Goal: Communication & Community: Answer question/provide support

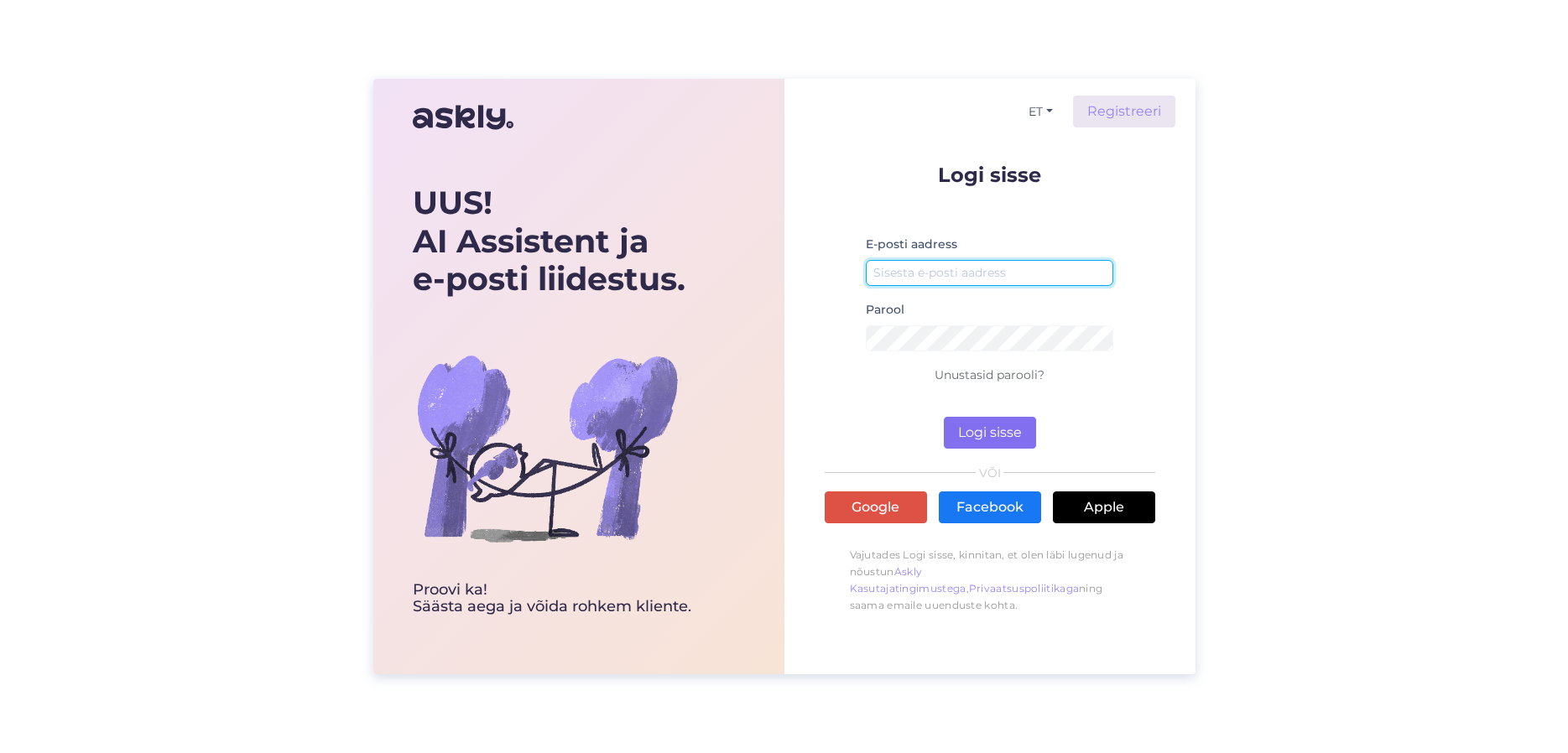
type input "[EMAIL_ADDRESS][DOMAIN_NAME]"
click at [1015, 443] on button "Logi sisse" at bounding box center [990, 432] width 92 height 32
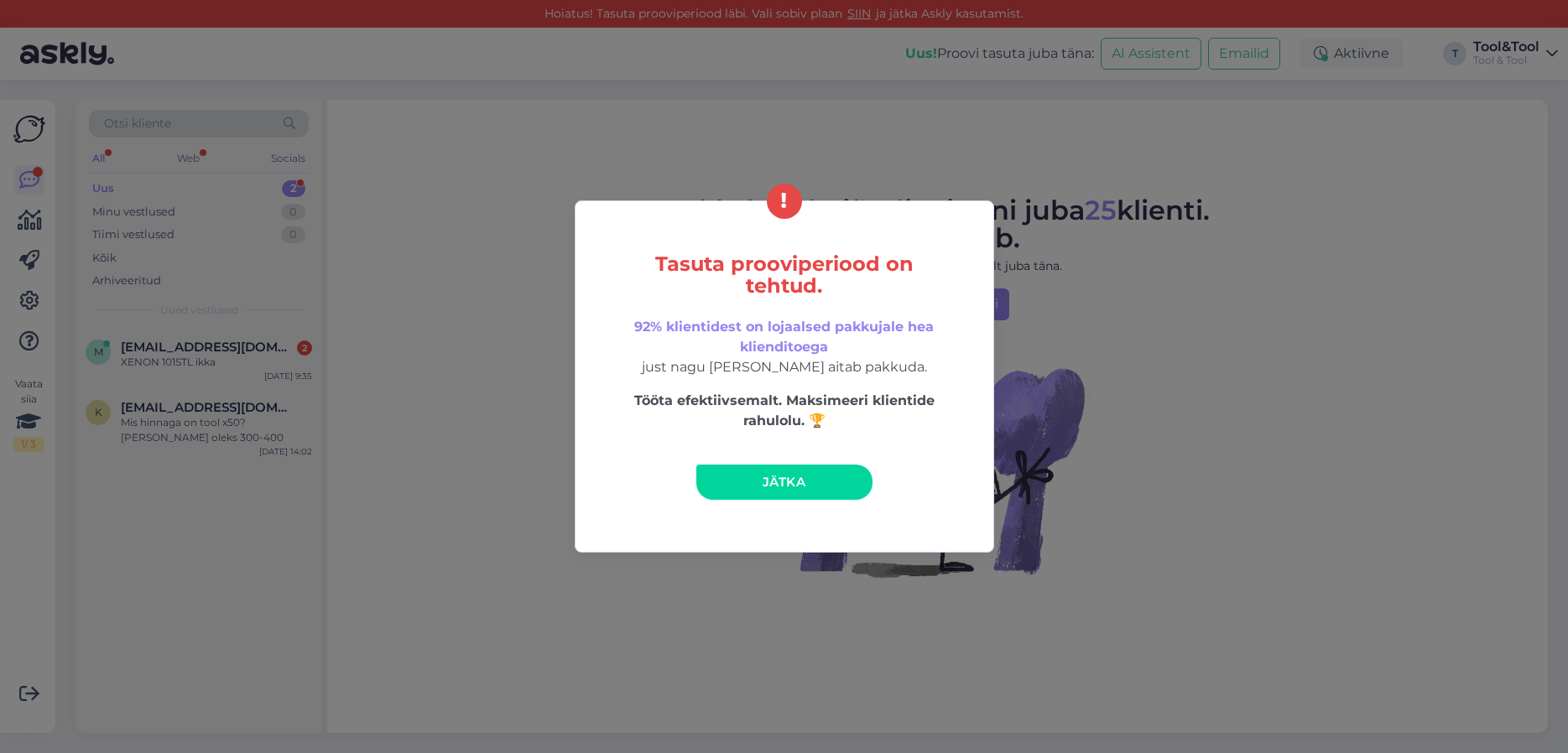
drag, startPoint x: 568, startPoint y: 447, endPoint x: 536, endPoint y: 448, distance: 32.0
click at [568, 446] on div "Tasuta prooviperiood on tehtud. 92% klientidest on lojaalsed pakkujale hea klie…" at bounding box center [784, 376] width 1568 height 753
click at [807, 487] on link "Jätka" at bounding box center [784, 482] width 177 height 35
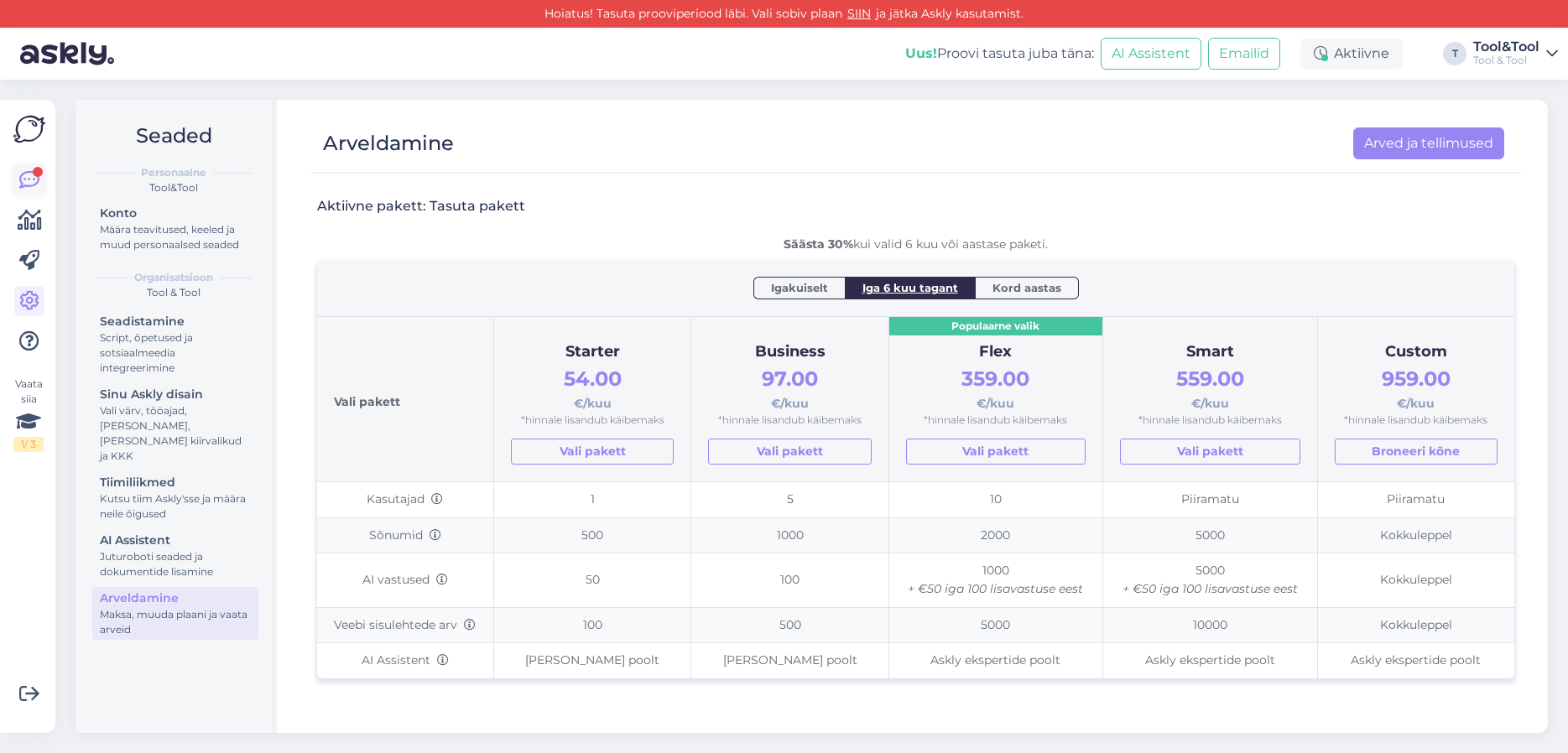
click at [43, 180] on link at bounding box center [29, 180] width 30 height 30
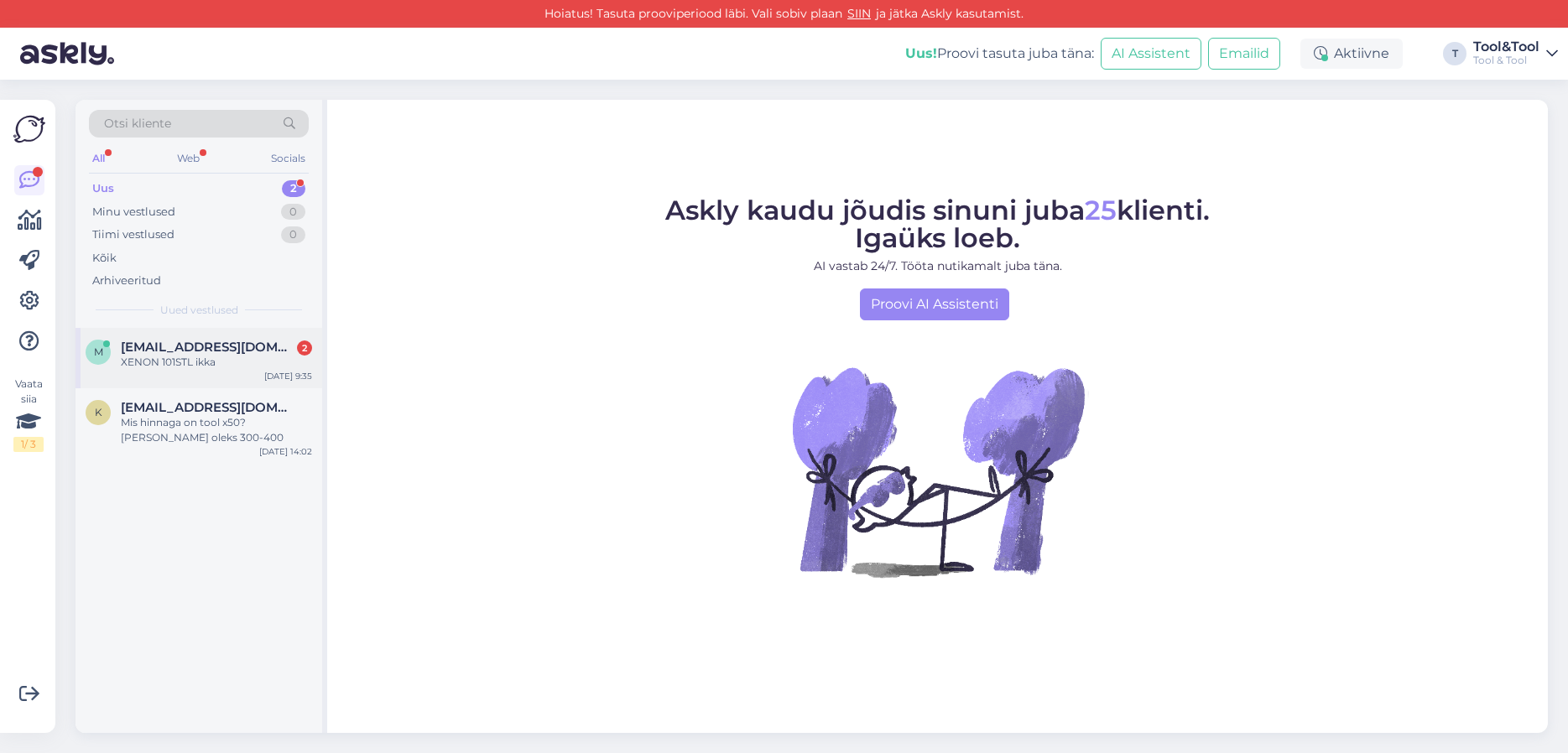
click at [233, 343] on span "[EMAIL_ADDRESS][DOMAIN_NAME]" at bounding box center [208, 347] width 175 height 15
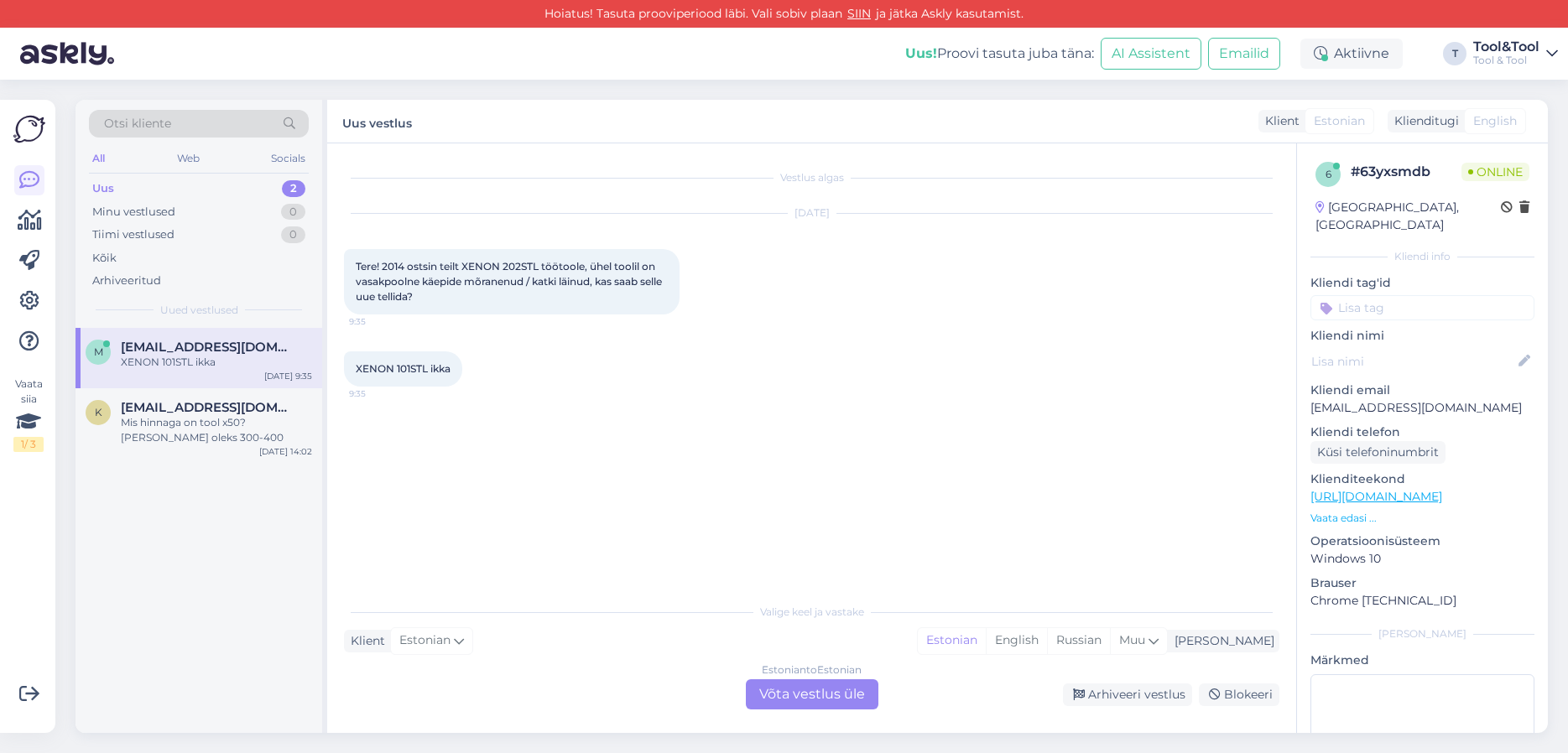
click at [831, 697] on div "Estonian to Estonian Võta vestlus üle" at bounding box center [812, 694] width 132 height 30
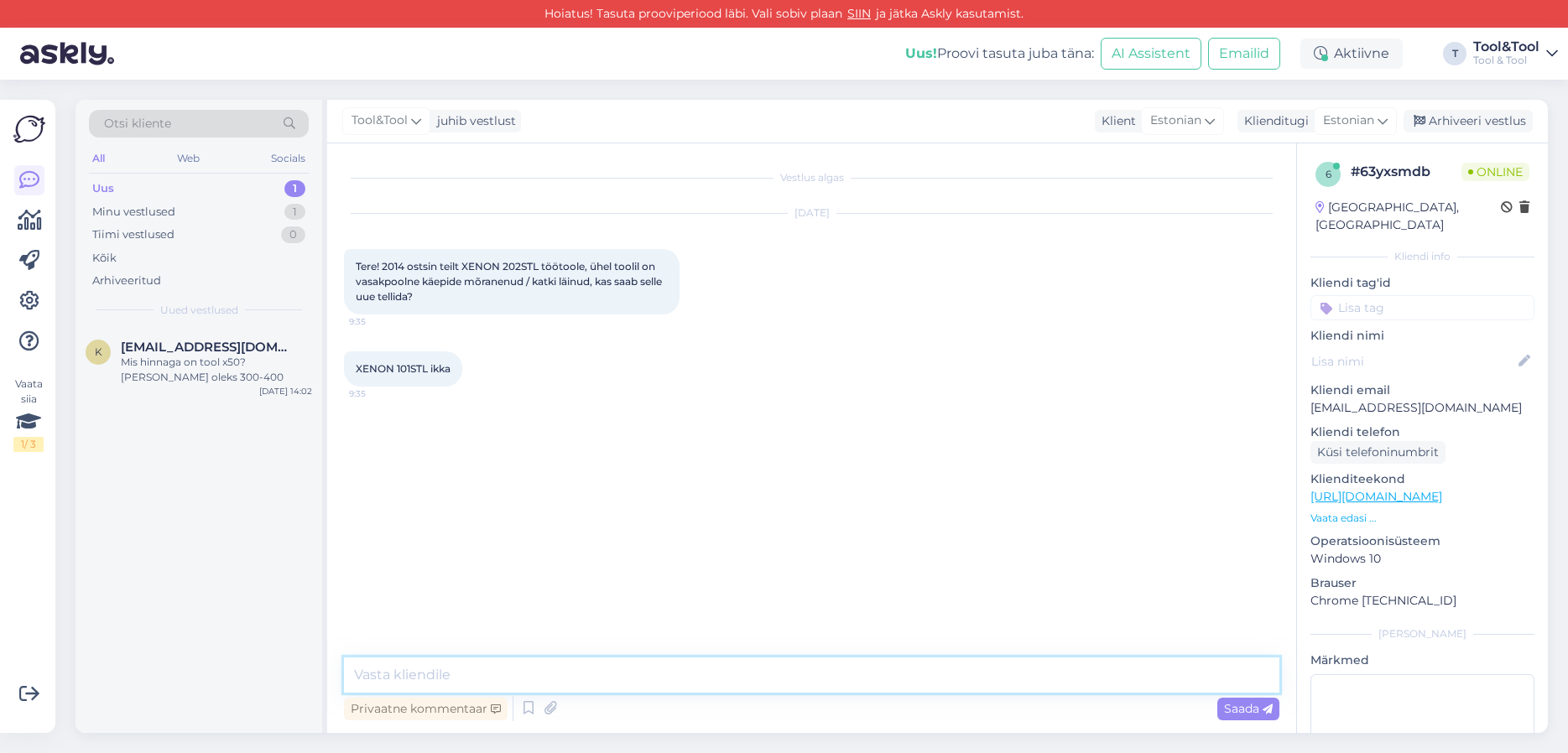
drag, startPoint x: 544, startPoint y: 673, endPoint x: 887, endPoint y: 662, distance: 343.2
click at [544, 673] on textarea at bounding box center [811, 675] width 935 height 35
type textarea "Tere! Palun saatke enda andmed ja tellimuse number [EMAIL_ADDRESS][DOMAIN_NAME]…"
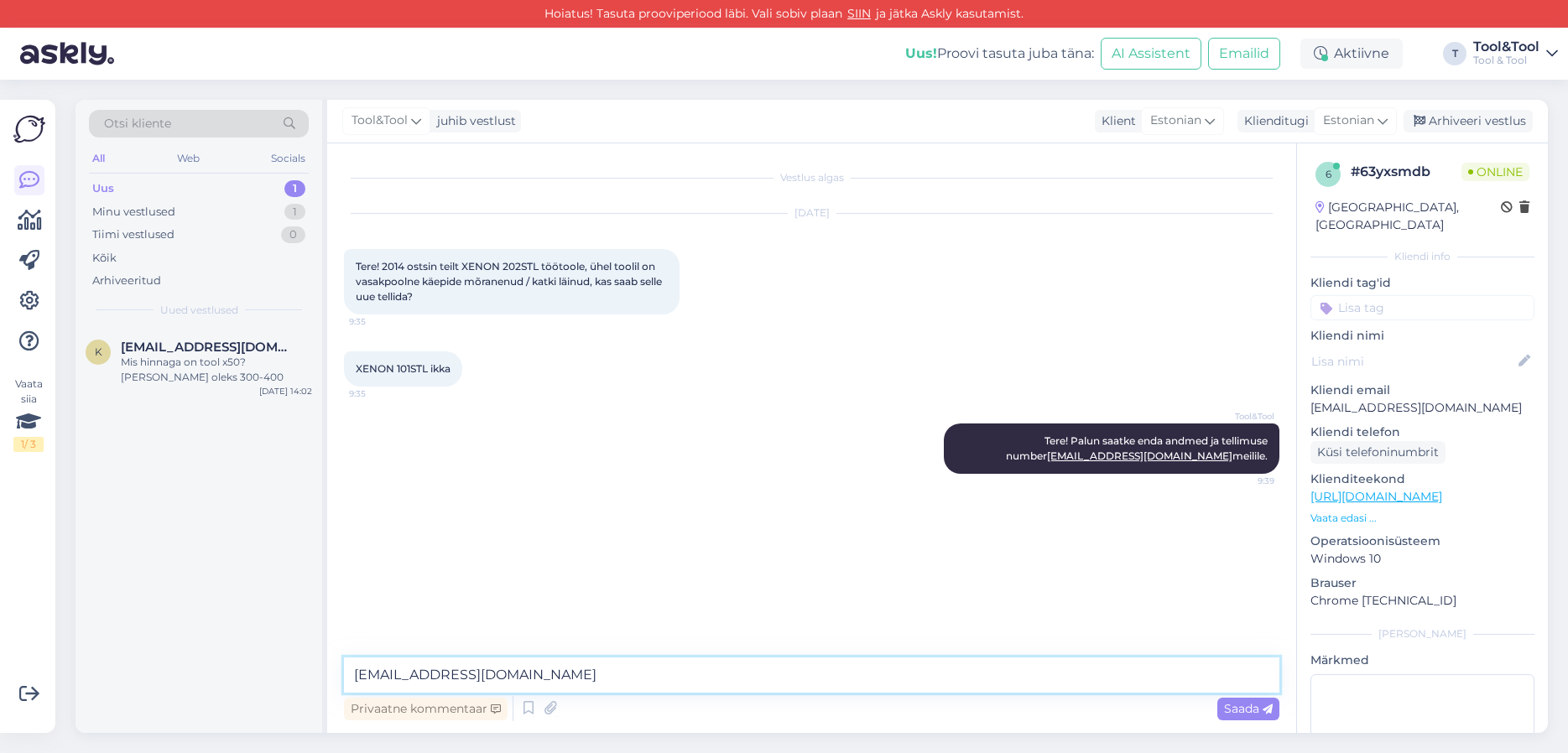
type textarea "[EMAIL_ADDRESS][DOMAIN_NAME] *"
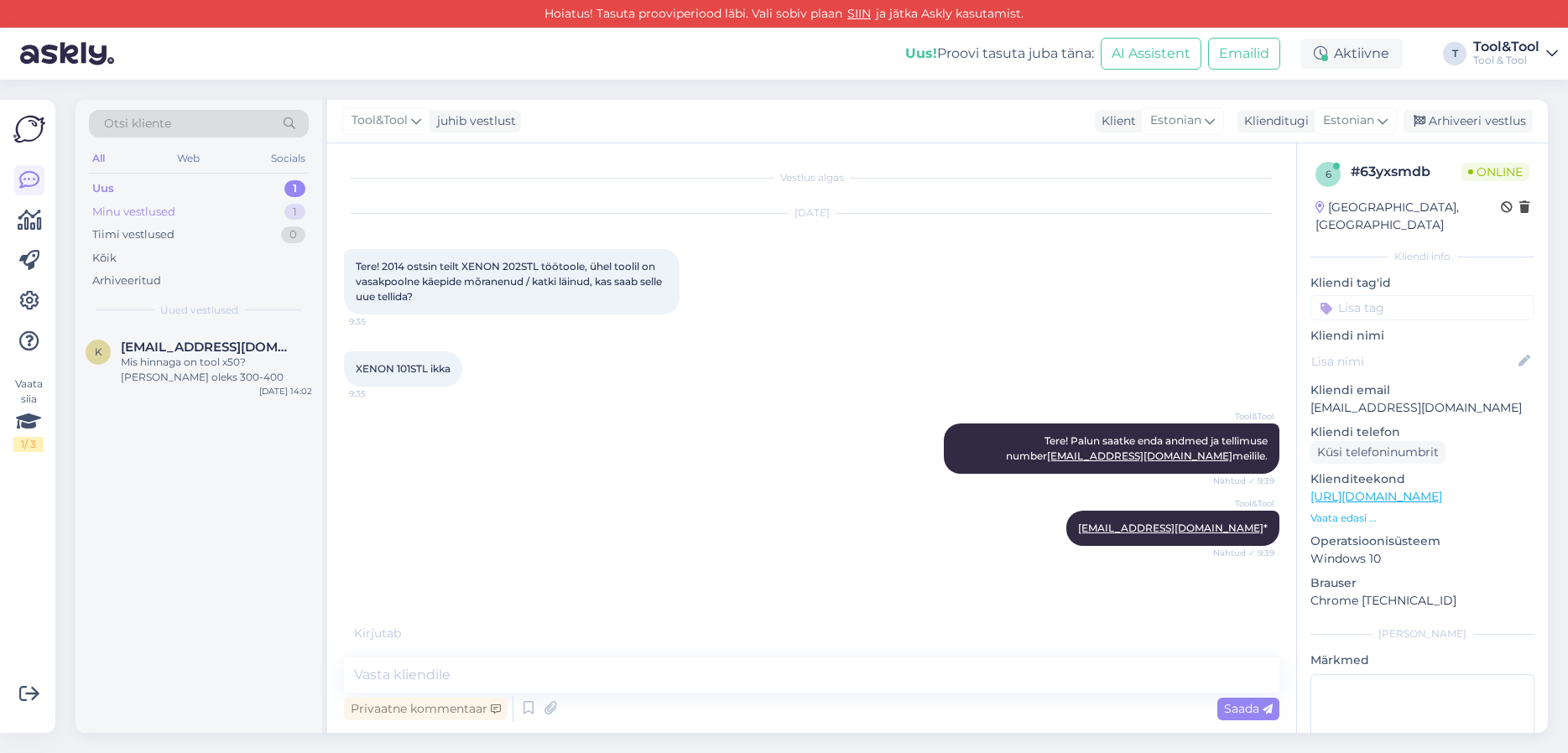
click at [141, 204] on div "Minu vestlused" at bounding box center [133, 212] width 83 height 17
click at [221, 364] on div "OK, aga tellimuse numbriga on veits keeruline vist..." at bounding box center [216, 370] width 191 height 30
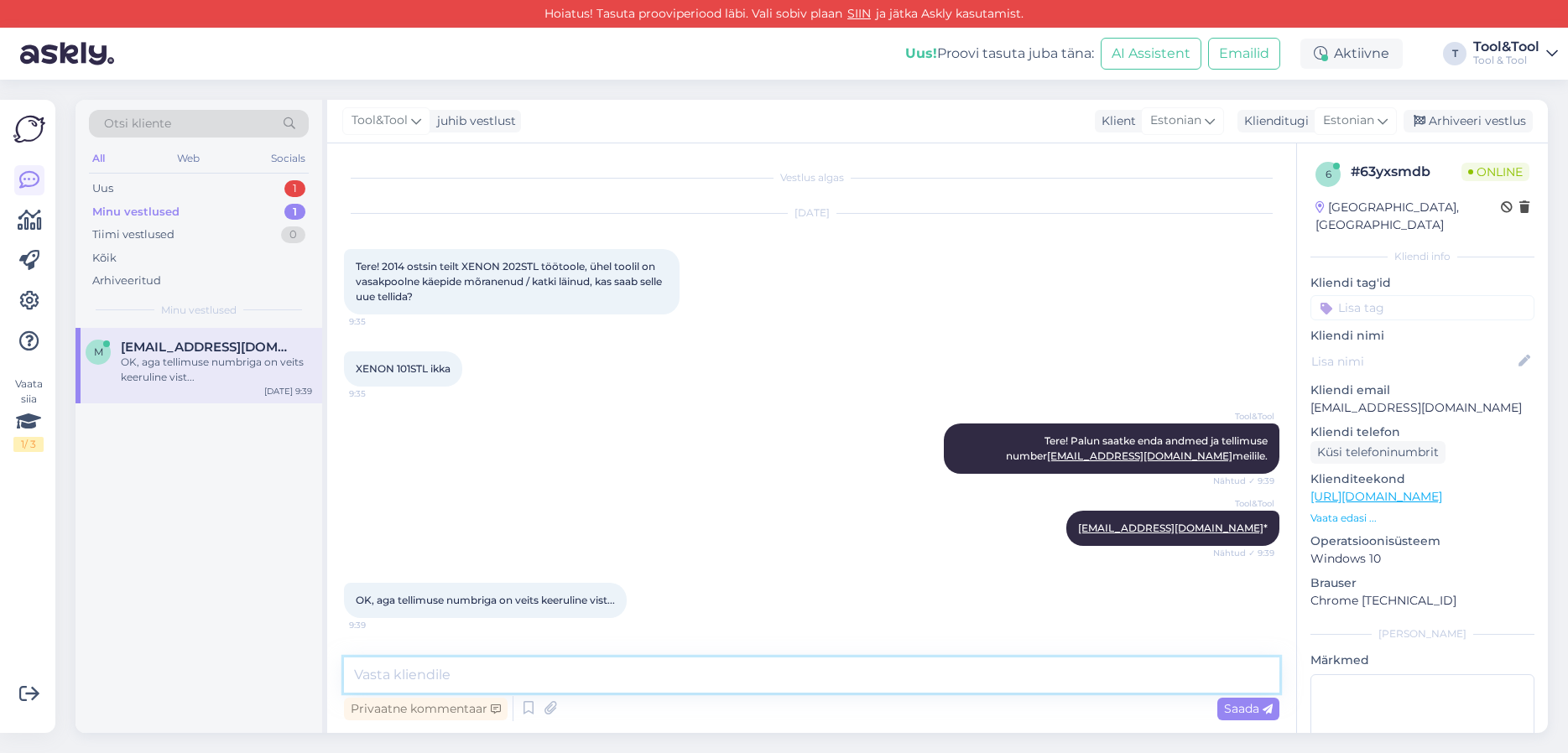
drag, startPoint x: 567, startPoint y: 679, endPoint x: 650, endPoint y: 631, distance: 95.9
click at [568, 677] on textarea at bounding box center [811, 675] width 935 height 35
type textarea "Ö"
type textarea "[PERSON_NAME] nimele tellimus sai vormistatud?"
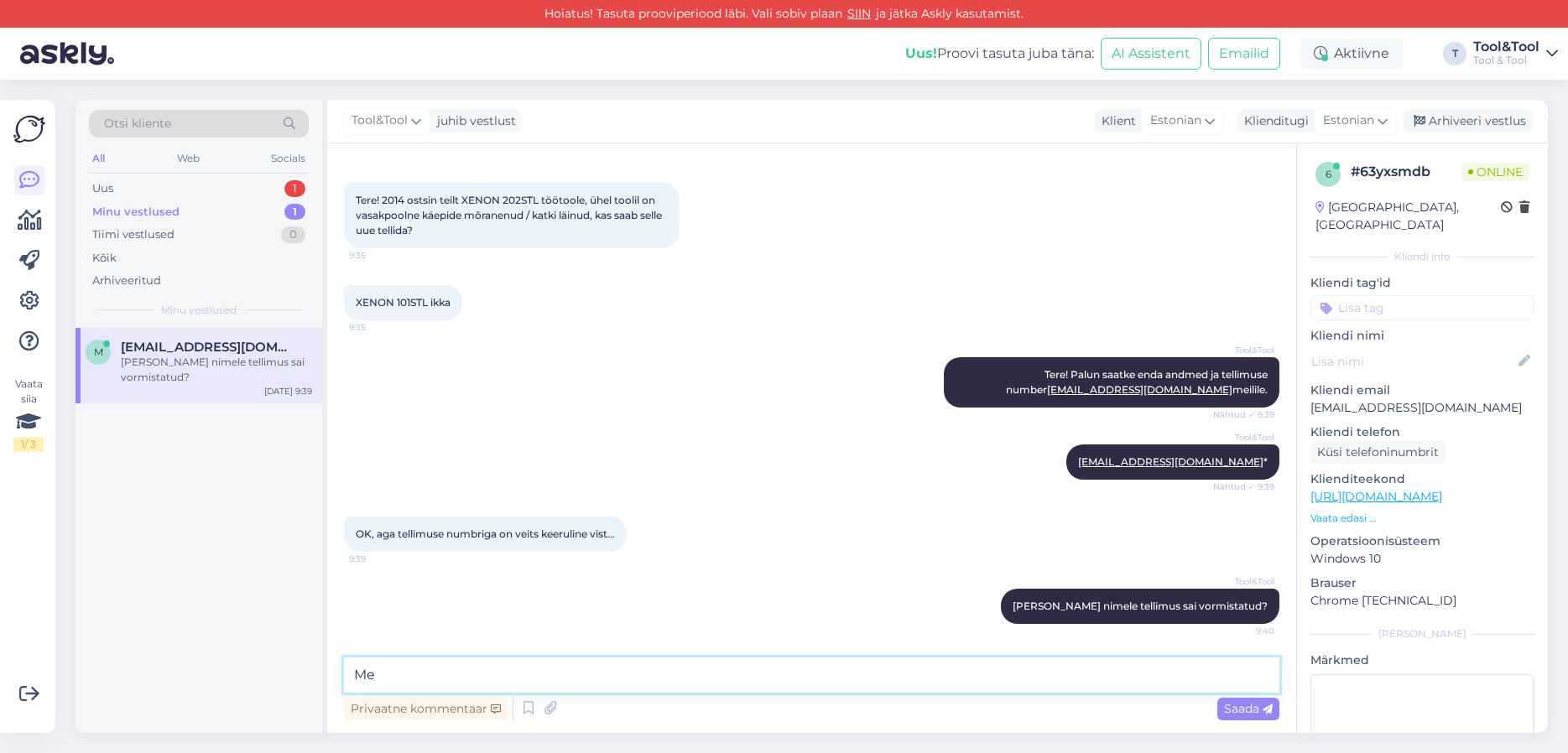
type textarea "M"
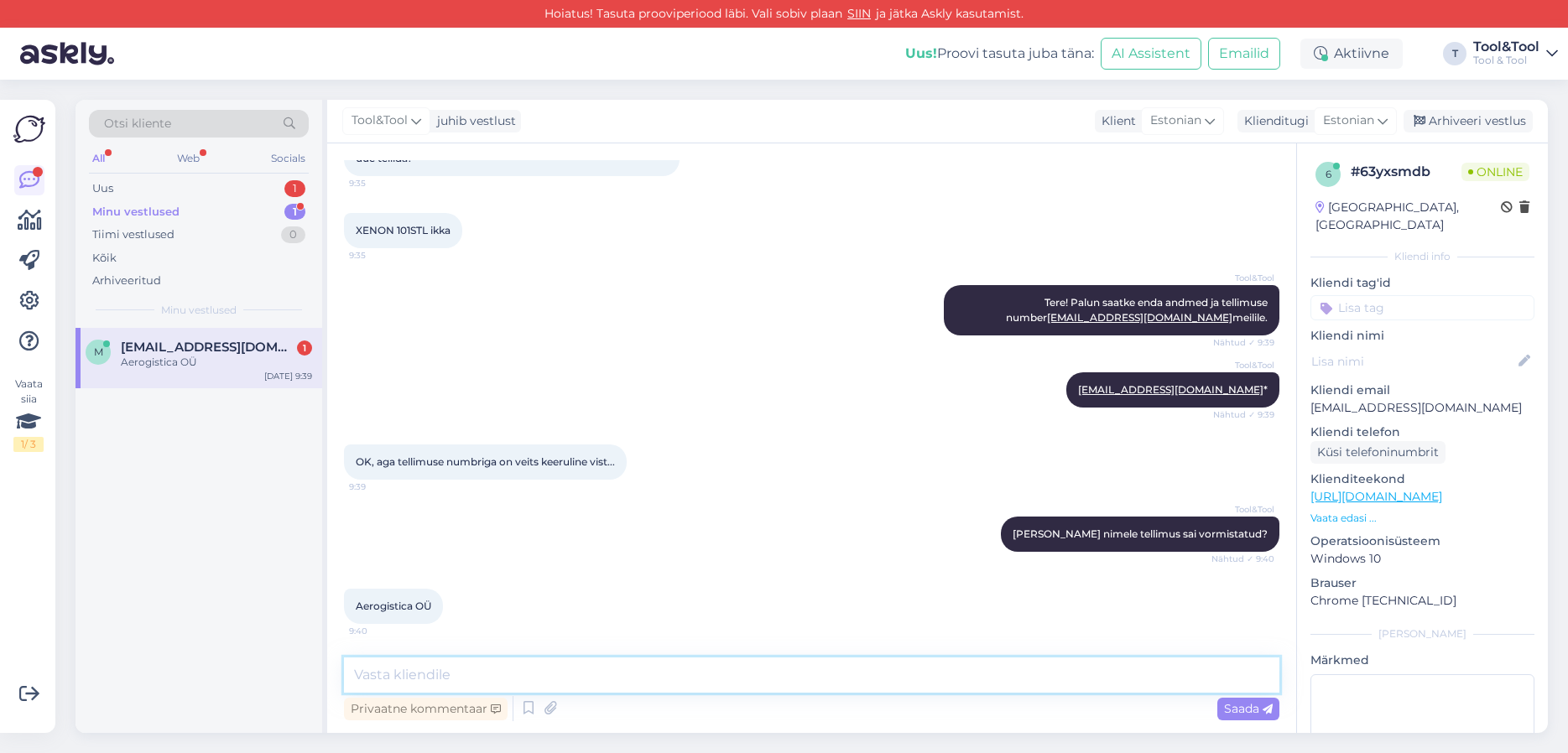
scroll to position [138, 0]
drag, startPoint x: 359, startPoint y: 607, endPoint x: 425, endPoint y: 606, distance: 66.0
click at [430, 607] on span "Aerogistica OÜ" at bounding box center [394, 606] width 75 height 13
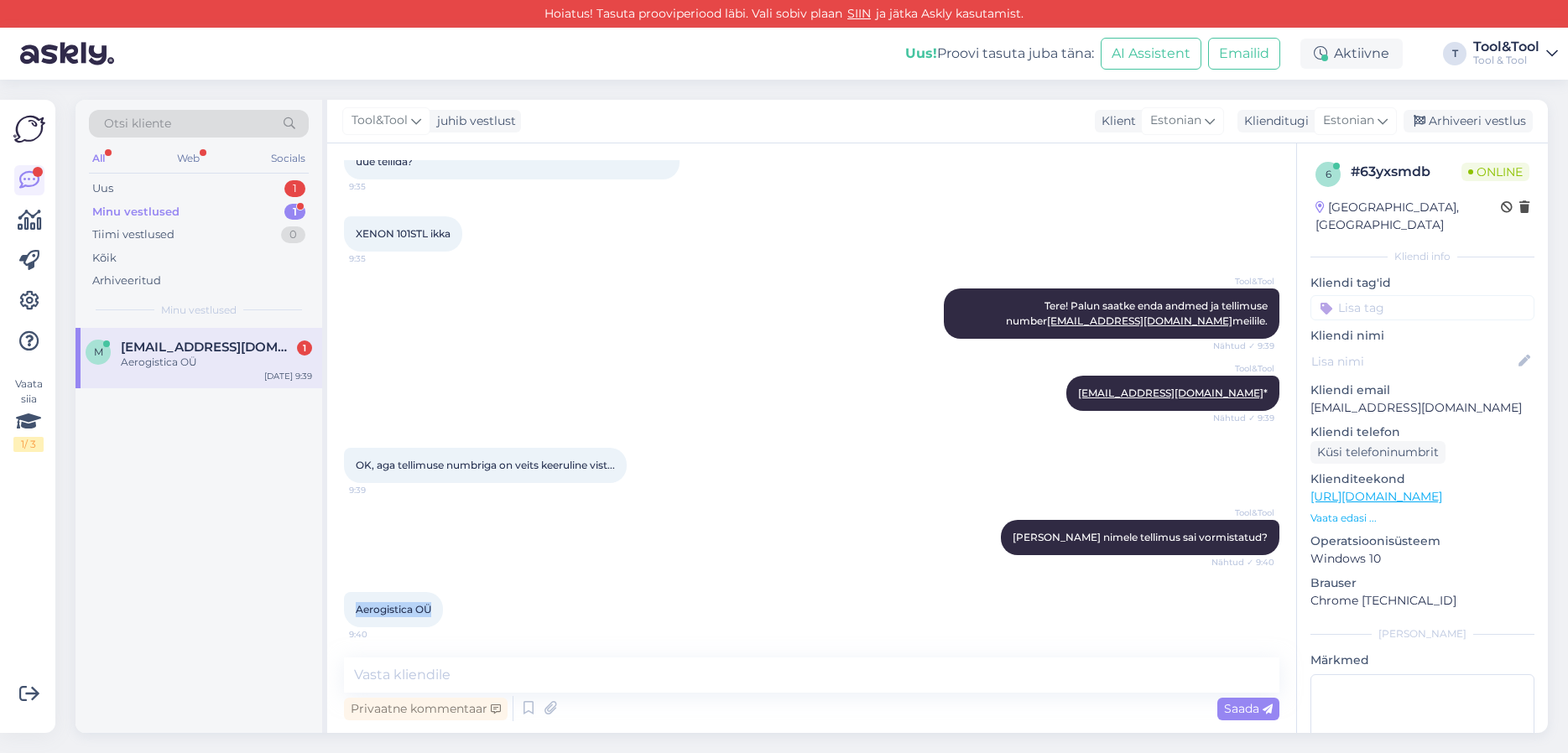
copy span "Aerogistica OÜ"
drag, startPoint x: 486, startPoint y: 675, endPoint x: 506, endPoint y: 653, distance: 29.7
click at [486, 675] on textarea at bounding box center [811, 675] width 935 height 35
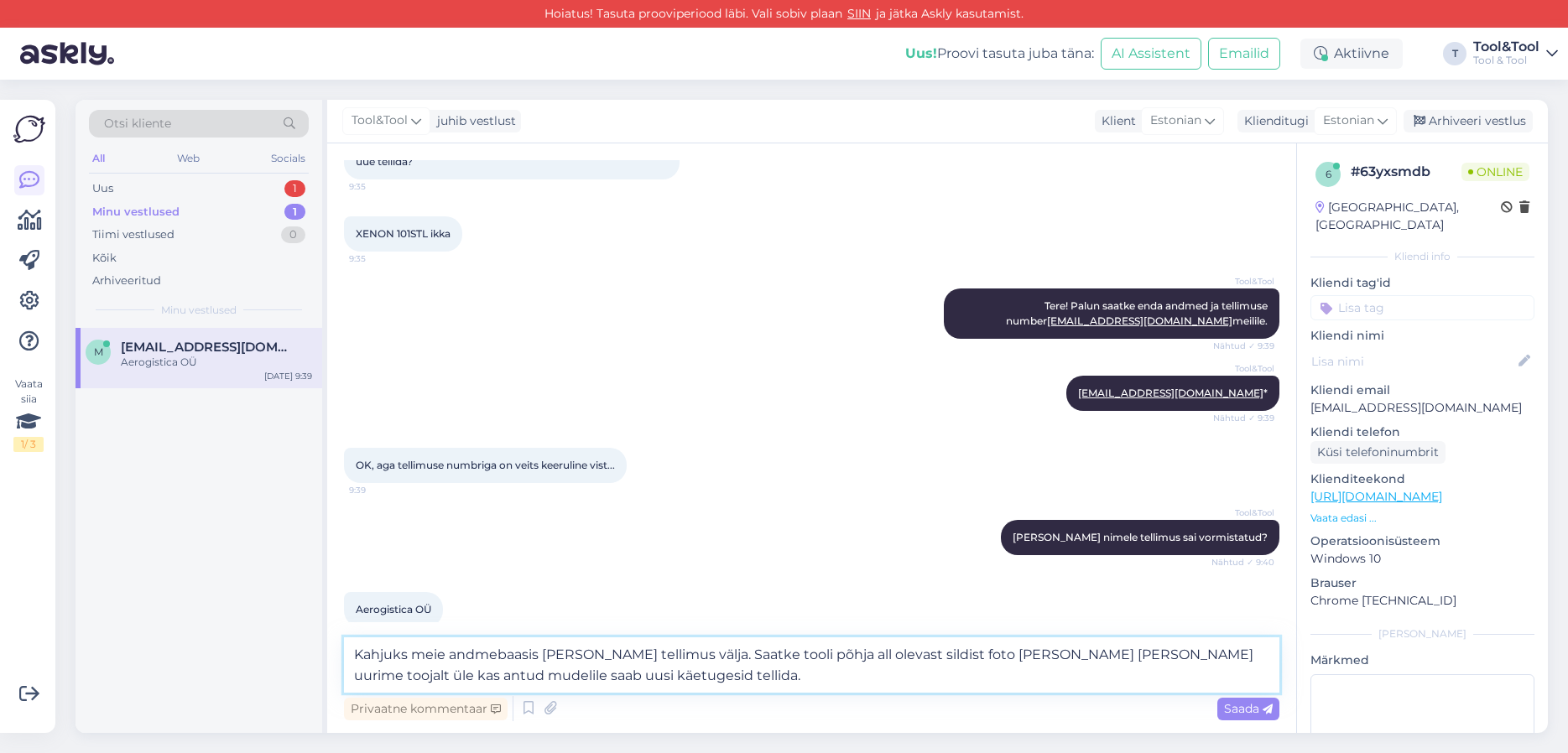
type textarea "Kahjuks meie andmebaasis [PERSON_NAME] tellimus välja. Saatke tooli põhja all o…"
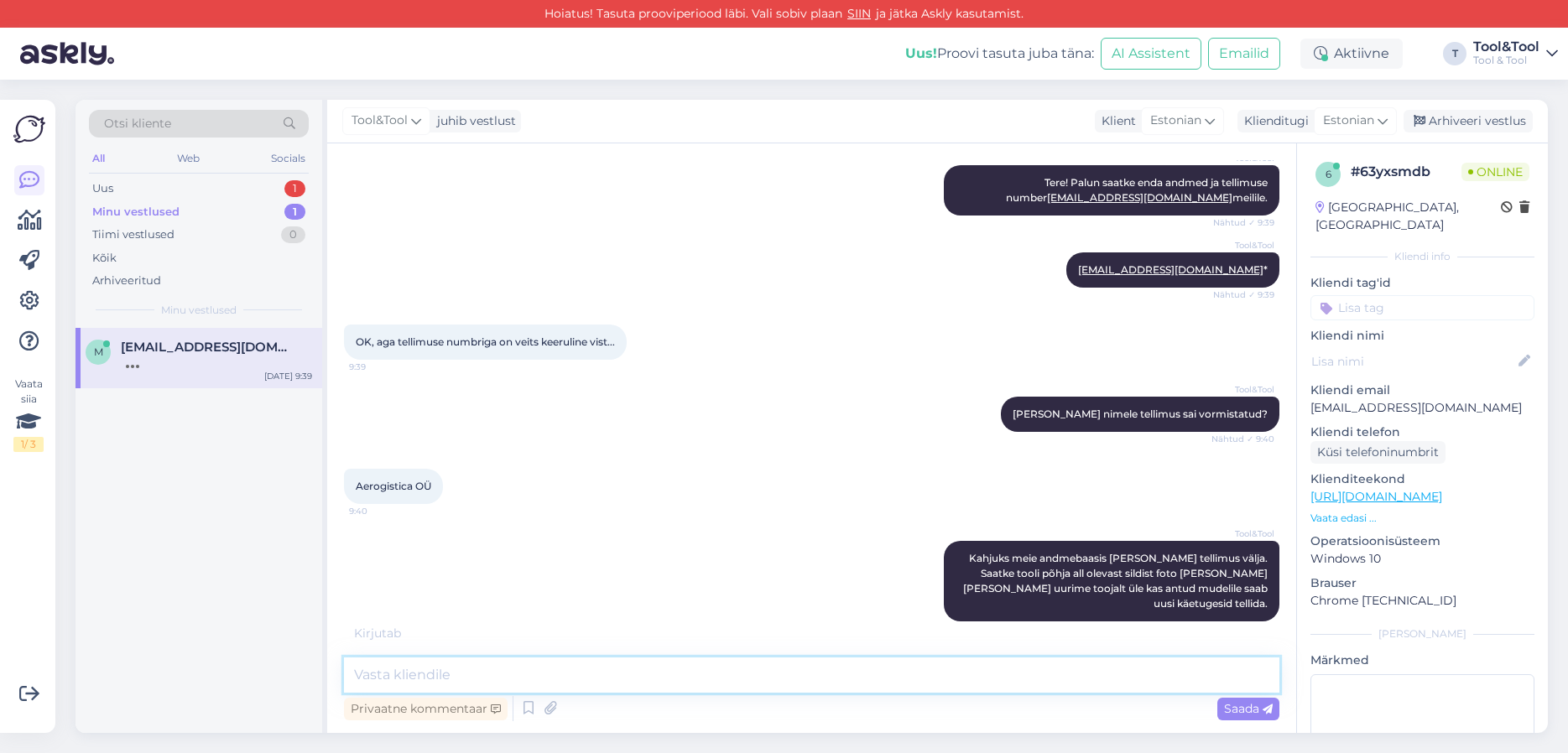
scroll to position [313, 0]
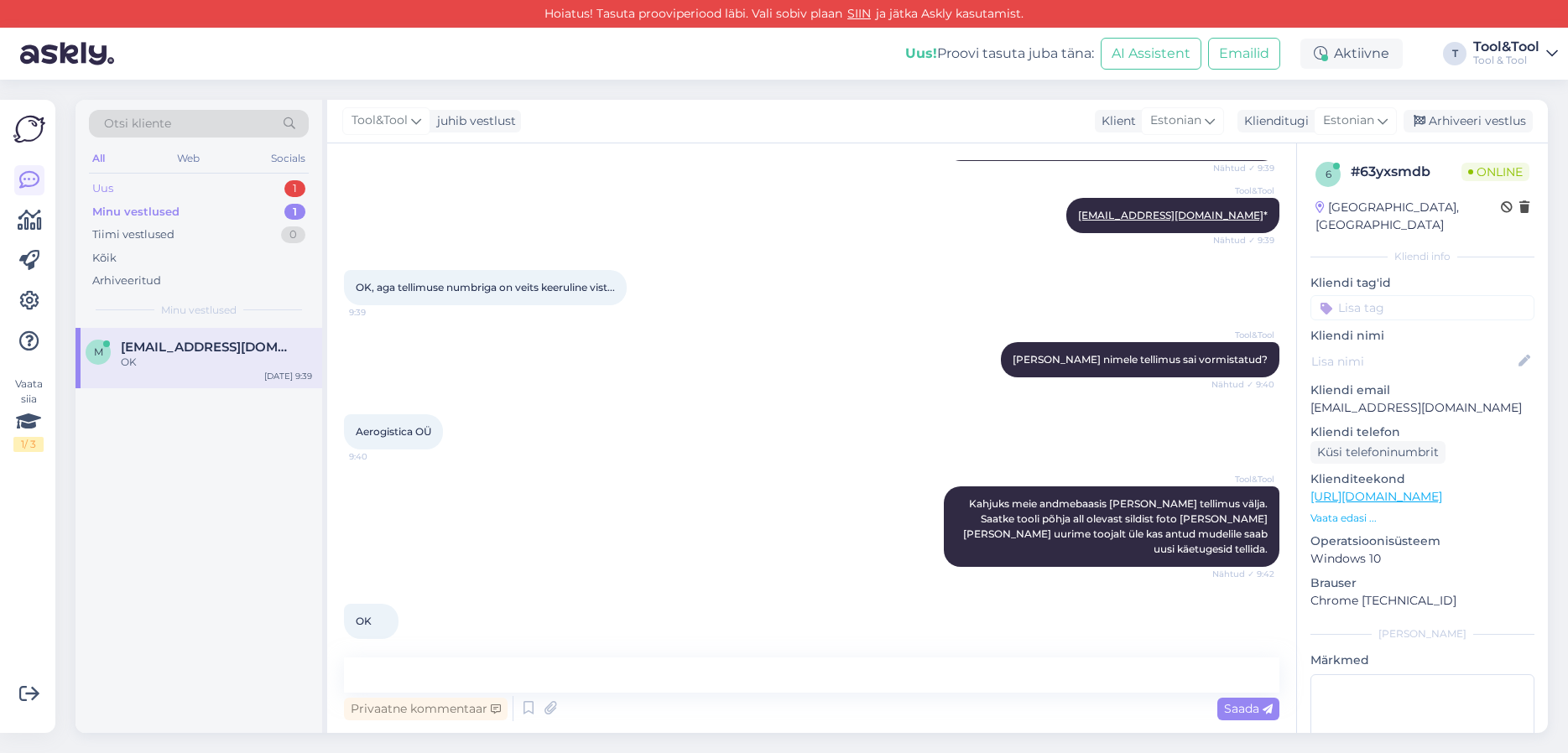
click at [195, 191] on div "Uus 1" at bounding box center [199, 188] width 220 height 24
click at [229, 357] on div "Mis hinnaga on tool x50? [PERSON_NAME] oleks 300-400" at bounding box center [216, 370] width 191 height 30
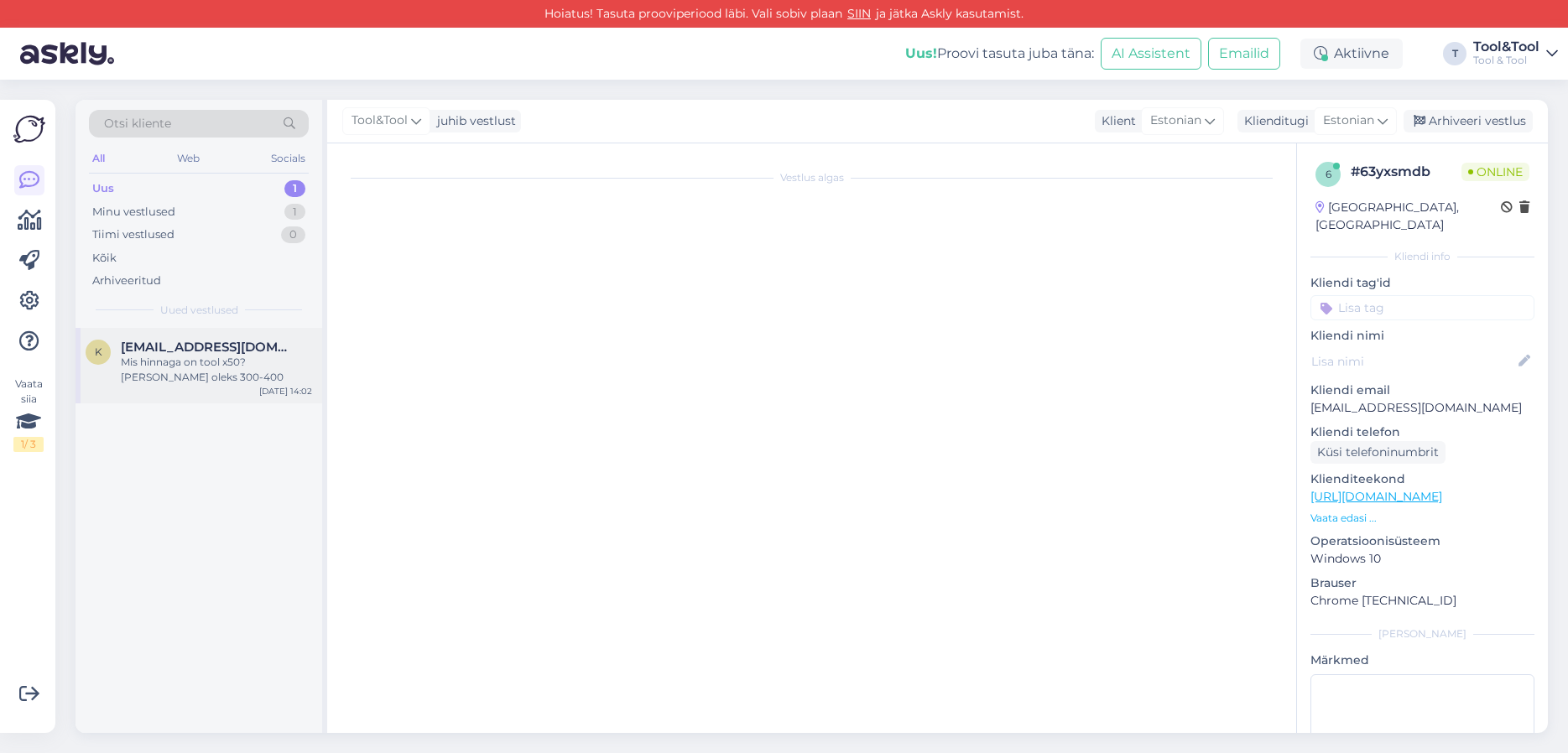
scroll to position [0, 0]
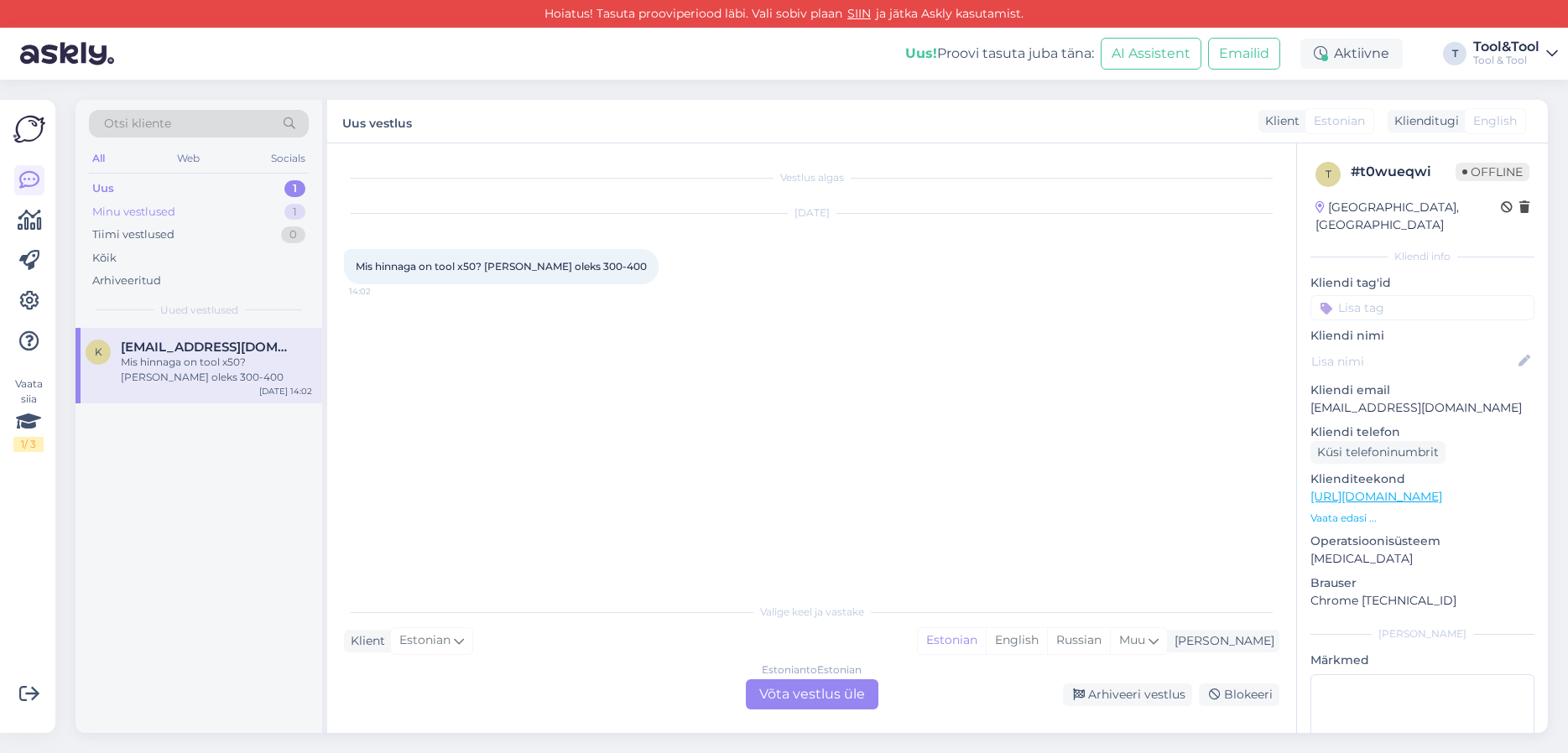
click at [167, 208] on div "Minu vestlused" at bounding box center [133, 212] width 83 height 17
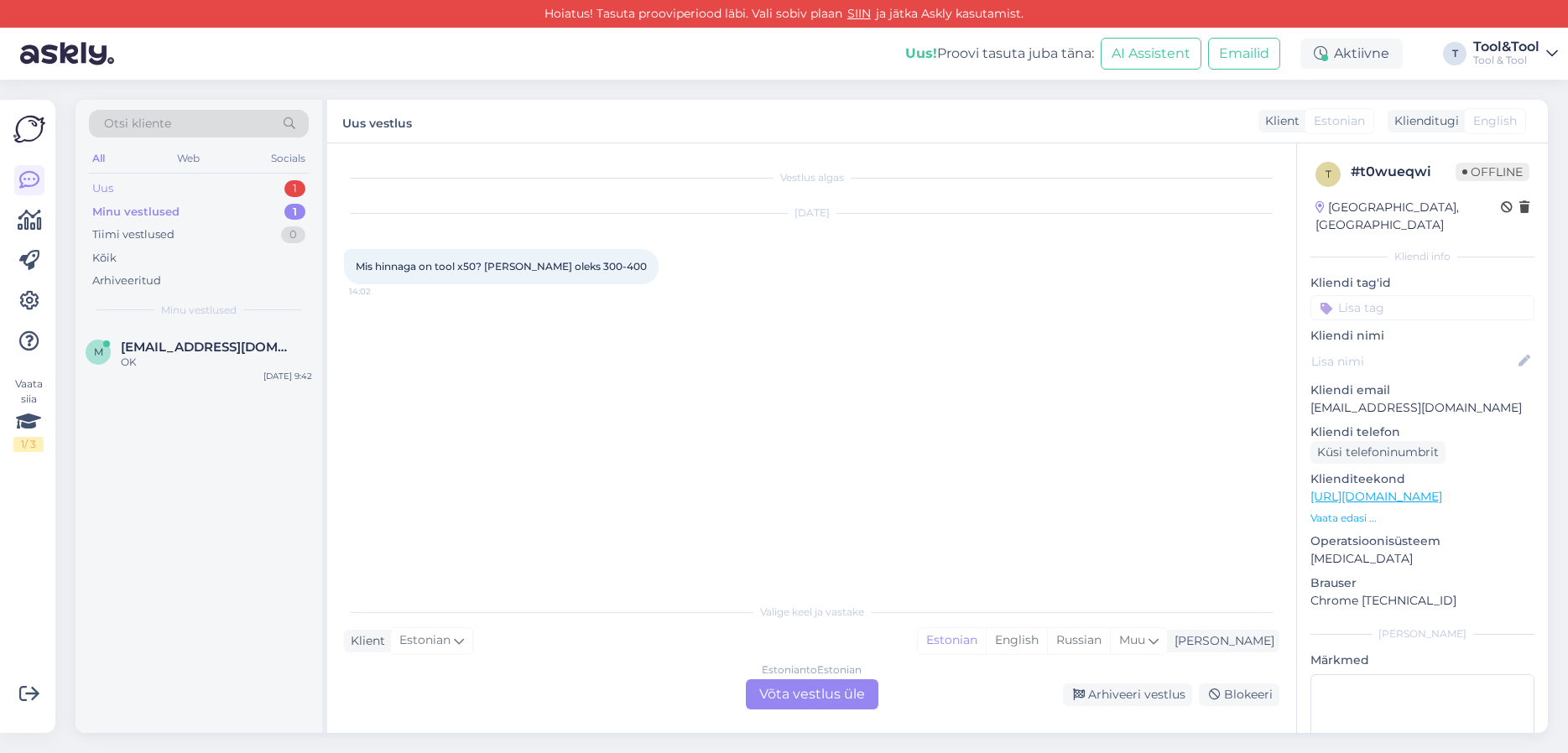
click at [160, 187] on div "Uus 1" at bounding box center [199, 188] width 220 height 24
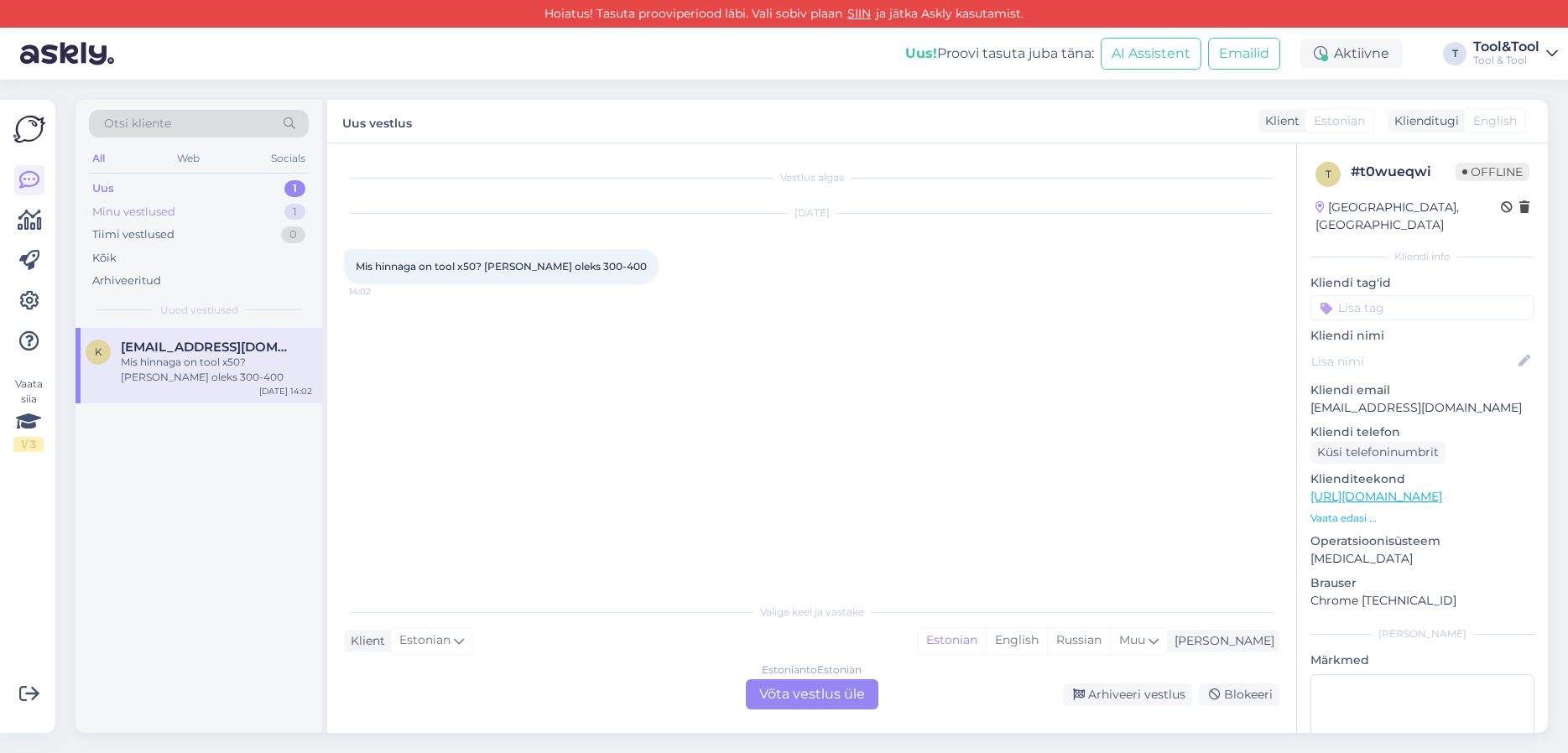
click at [138, 209] on div "Minu vestlused" at bounding box center [133, 212] width 83 height 17
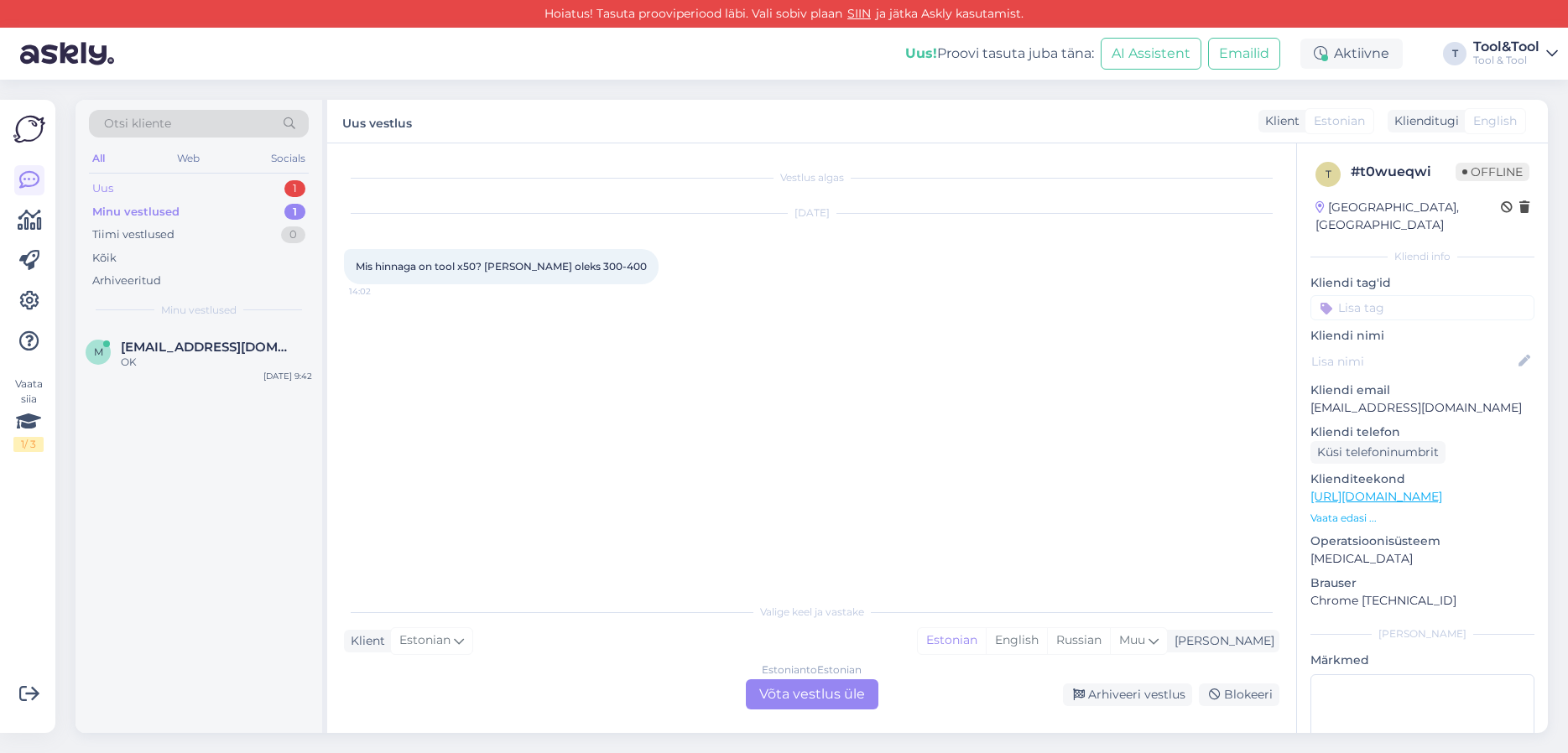
click at [145, 187] on div "Uus 1" at bounding box center [199, 188] width 220 height 24
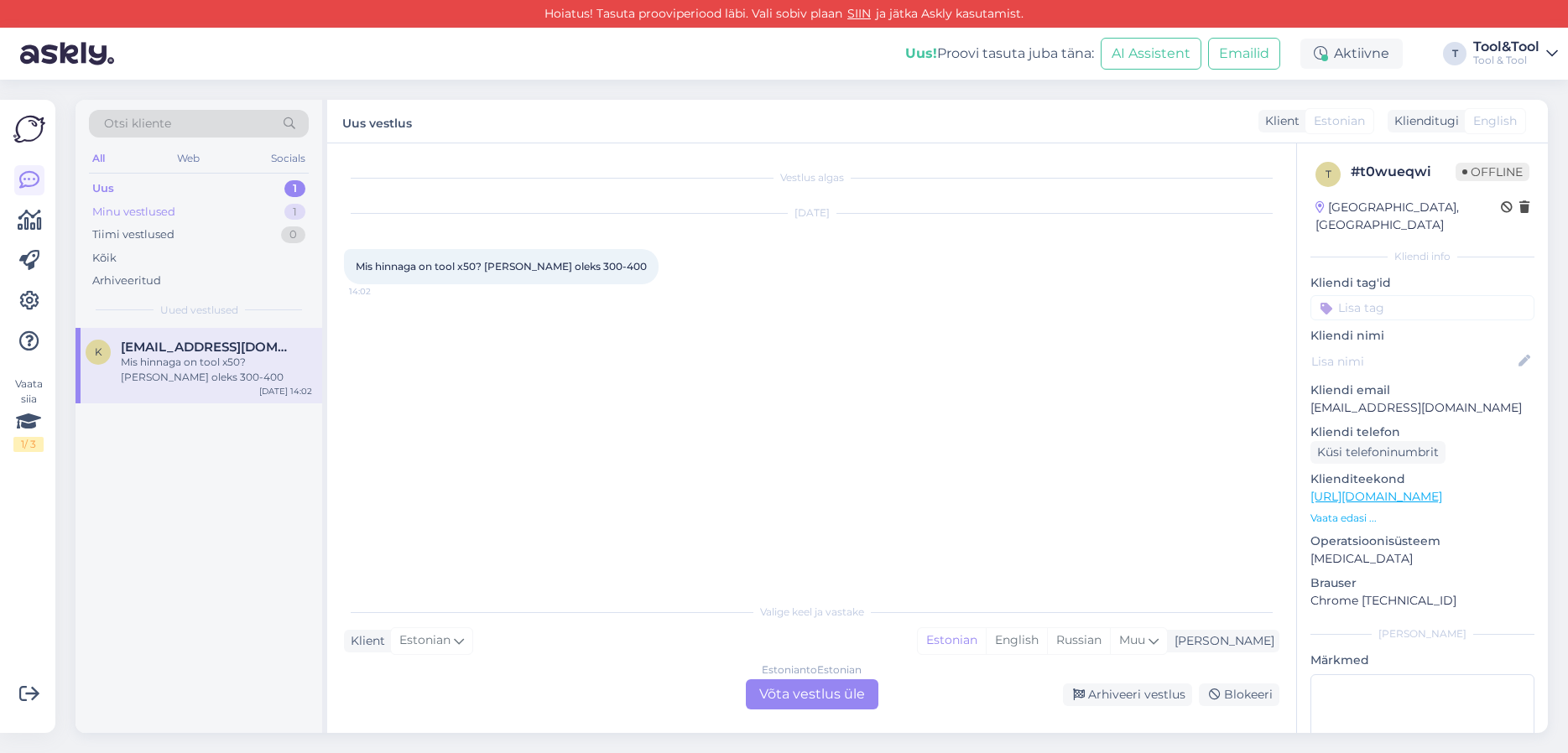
click at [140, 212] on div "Minu vestlused" at bounding box center [133, 212] width 83 height 17
click at [165, 340] on span "[EMAIL_ADDRESS][DOMAIN_NAME]" at bounding box center [208, 347] width 175 height 15
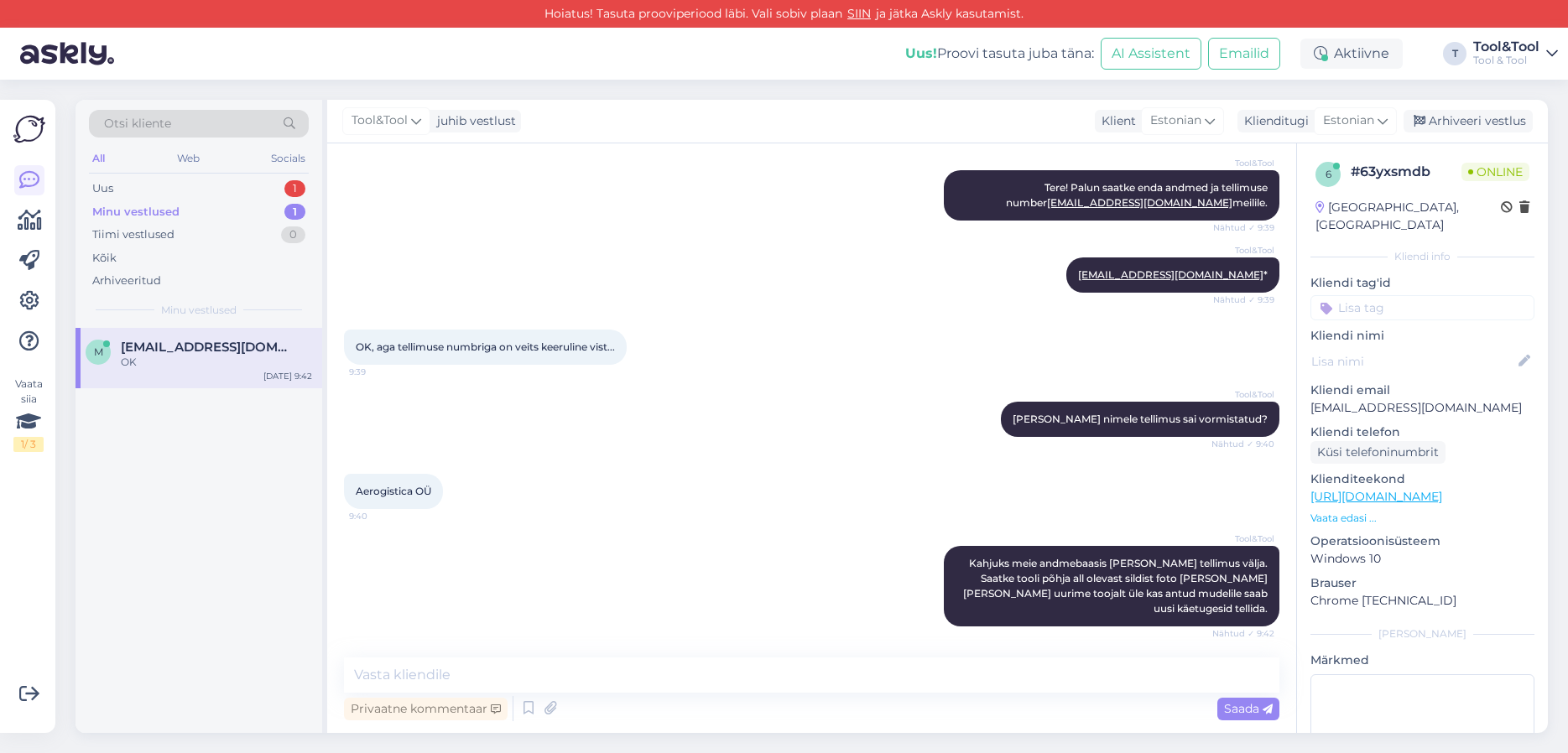
scroll to position [313, 0]
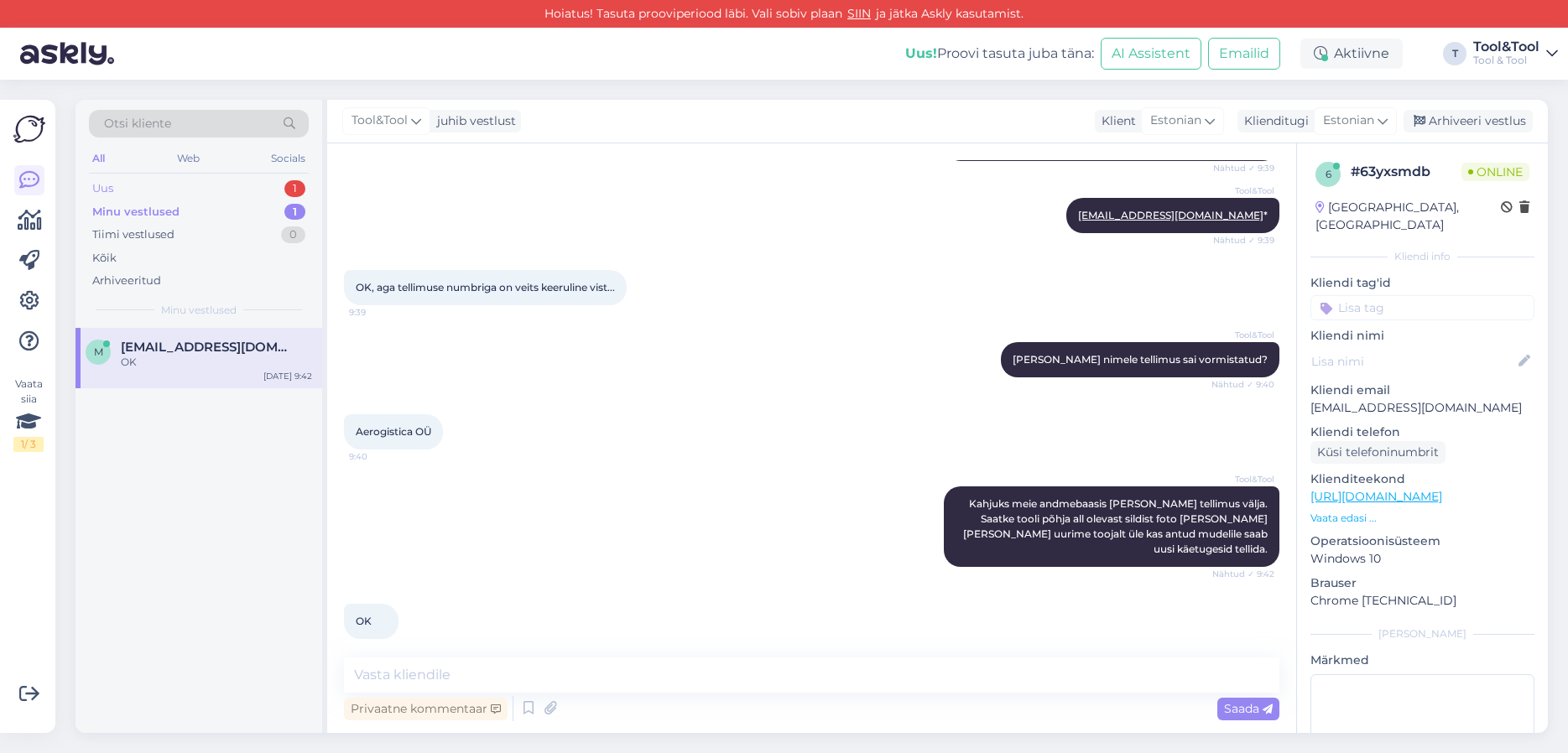
click at [118, 188] on div "Uus 1" at bounding box center [199, 188] width 220 height 24
click at [114, 204] on div "Minu vestlused" at bounding box center [133, 212] width 83 height 17
